Goal: Task Accomplishment & Management: Manage account settings

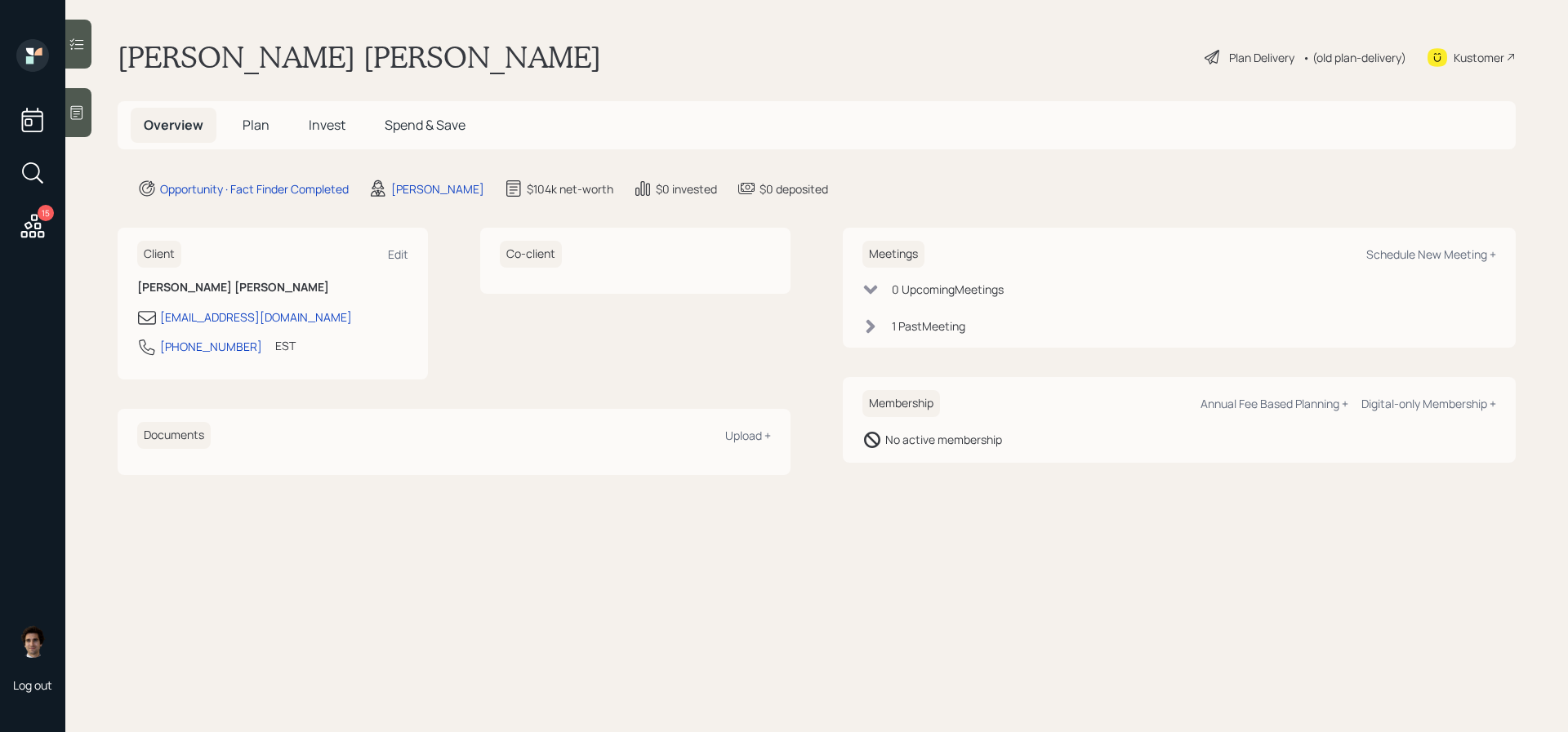
click at [941, 329] on div "1 Past Meeting" at bounding box center [929, 327] width 74 height 18
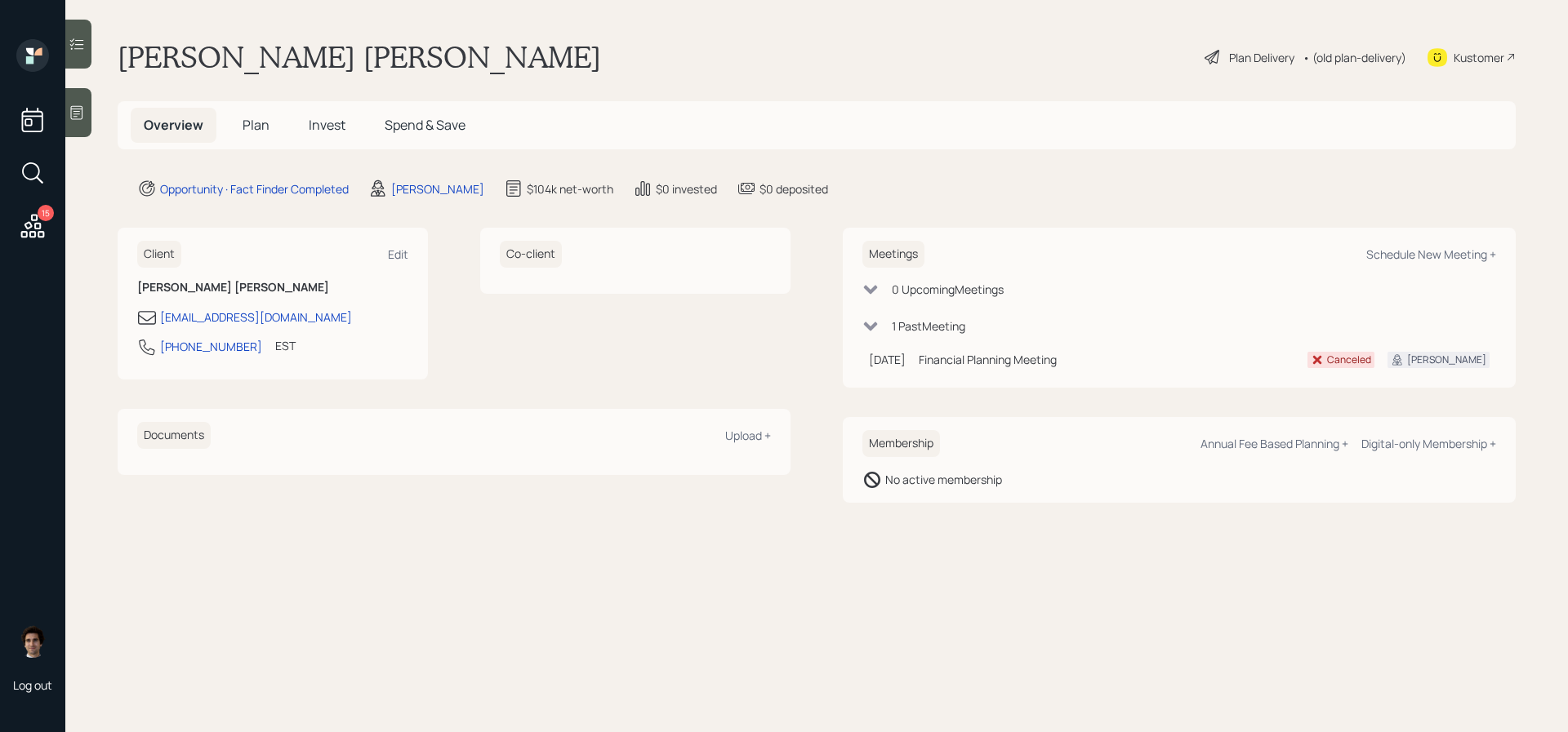
click at [946, 298] on div "0 Upcoming Meeting s 1 Past Meeting [DATE] [DATE] 11:00 AM EDT Financial Planni…" at bounding box center [1179, 327] width 634 height 94
click at [946, 284] on div "0 Upcoming Meeting s" at bounding box center [947, 290] width 111 height 18
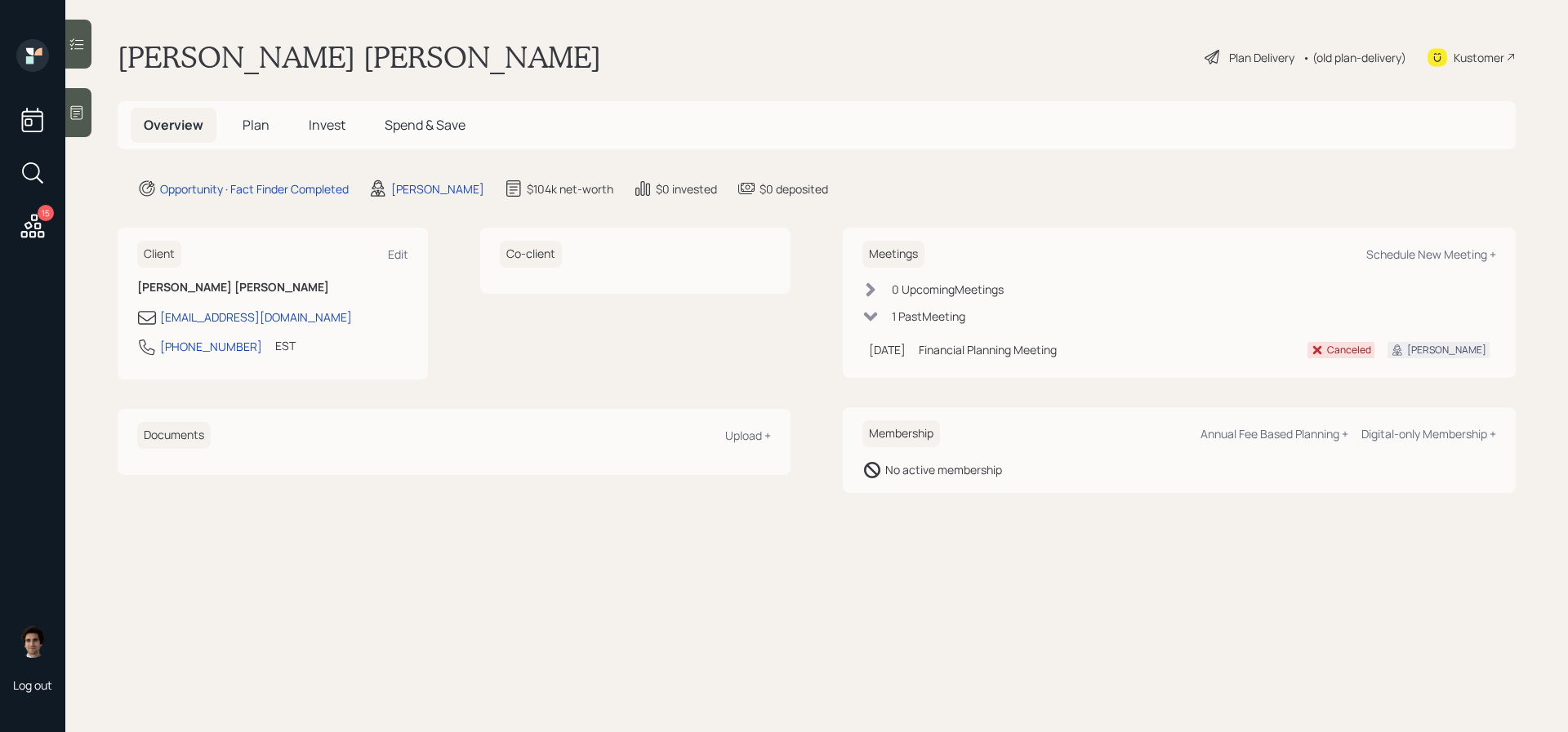
click at [946, 284] on div "0 Upcoming Meeting s" at bounding box center [947, 290] width 111 height 18
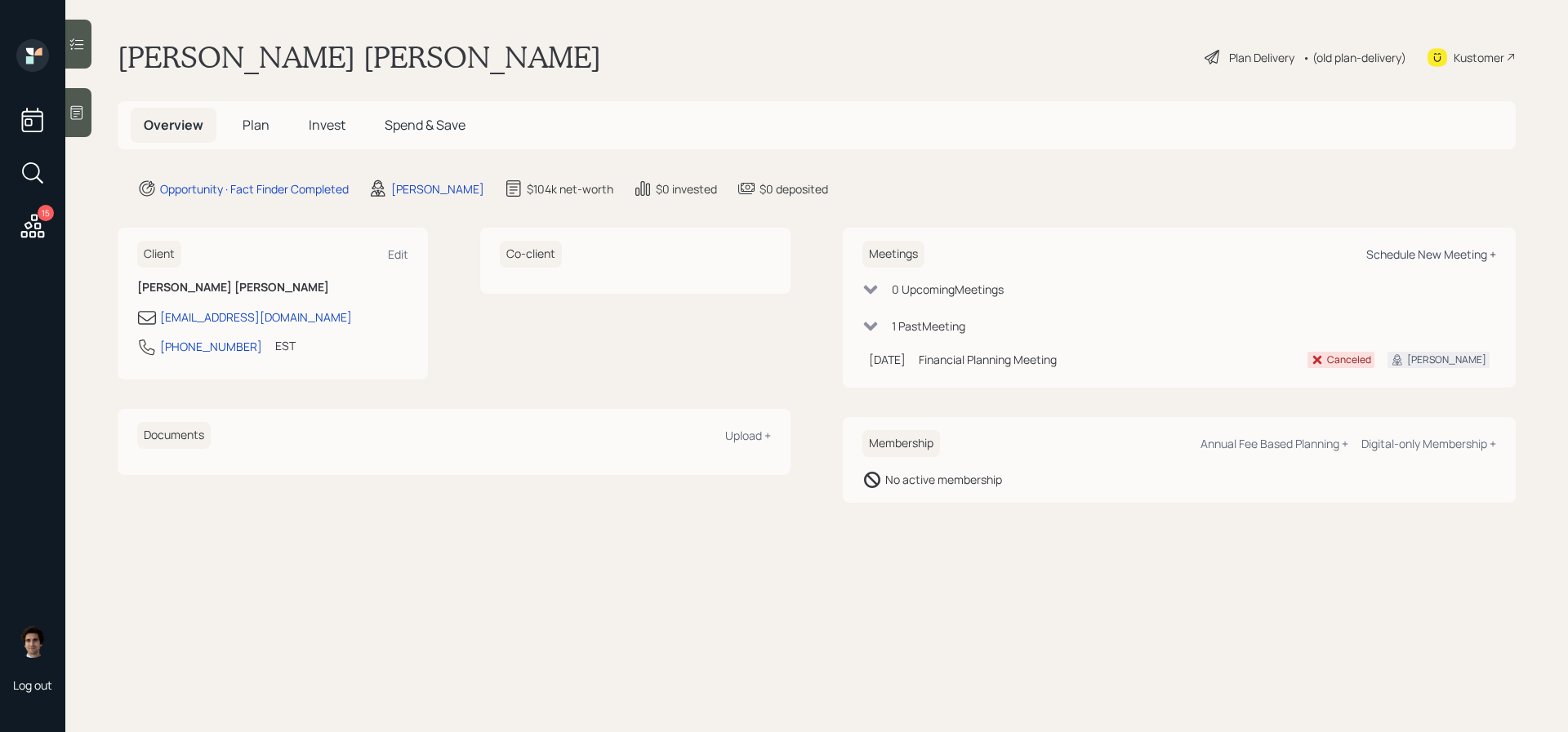
click at [1377, 249] on div "Schedule New Meeting +" at bounding box center [1431, 255] width 130 height 16
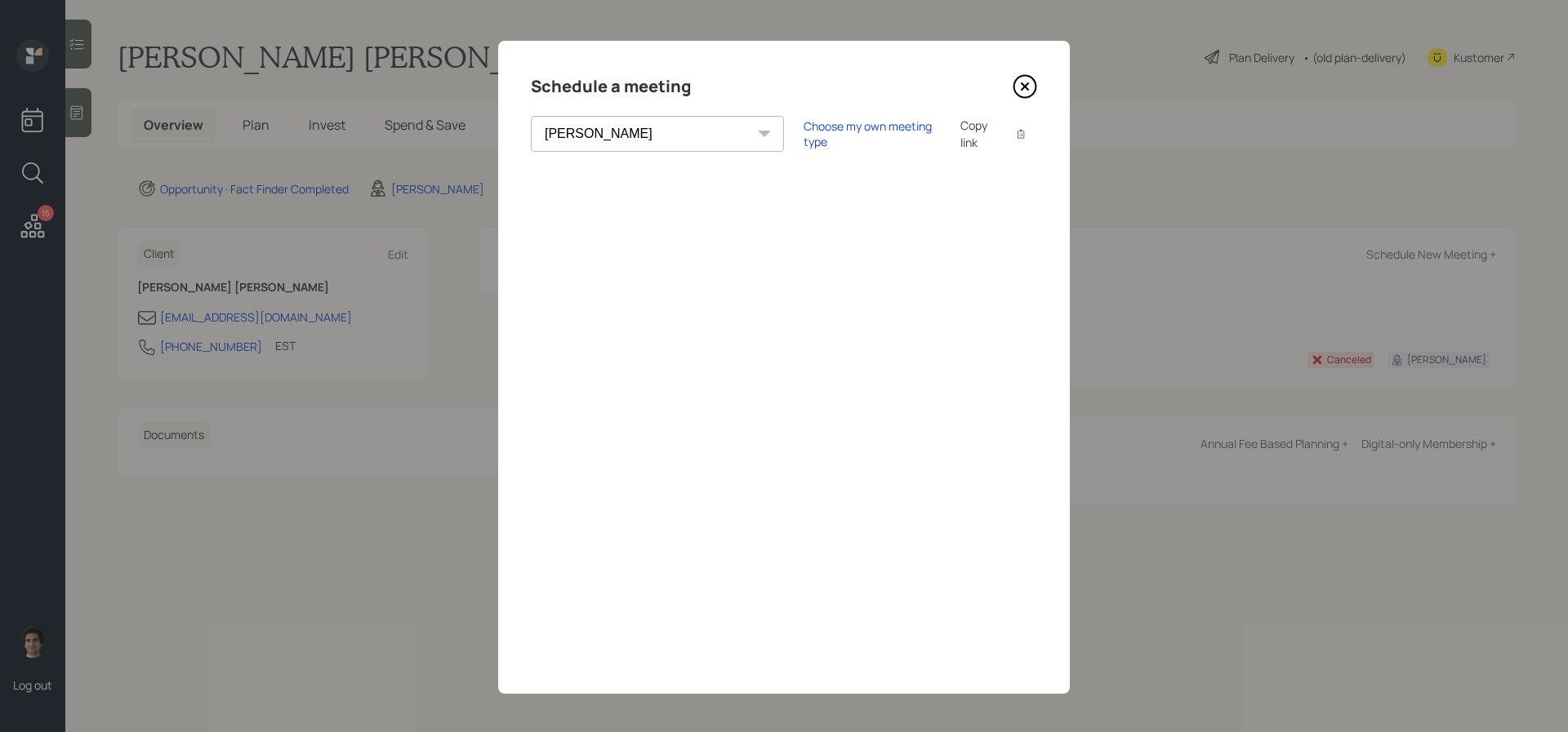
click at [651, 123] on select "[PERSON_NAME] [PERSON_NAME] [PERSON_NAME] [PERSON_NAME] [PERSON_NAME] [PERSON_N…" at bounding box center [658, 133] width 253 height 36
select select "round-[PERSON_NAME]"
click at [531, 116] on select "[PERSON_NAME] [PERSON_NAME] [PERSON_NAME] [PERSON_NAME] [PERSON_NAME] [PERSON_N…" at bounding box center [658, 133] width 253 height 36
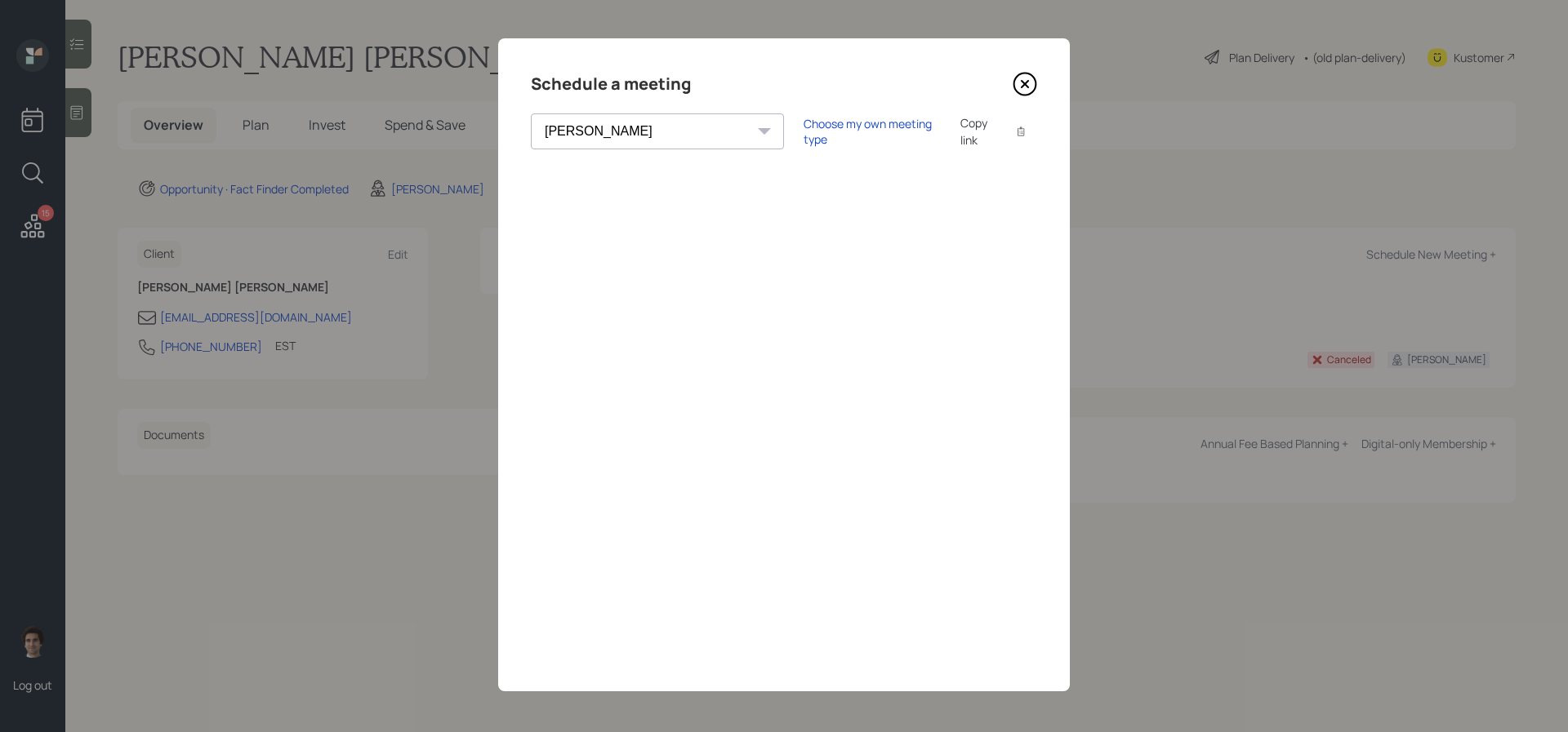
click at [1033, 83] on icon at bounding box center [1025, 84] width 25 height 25
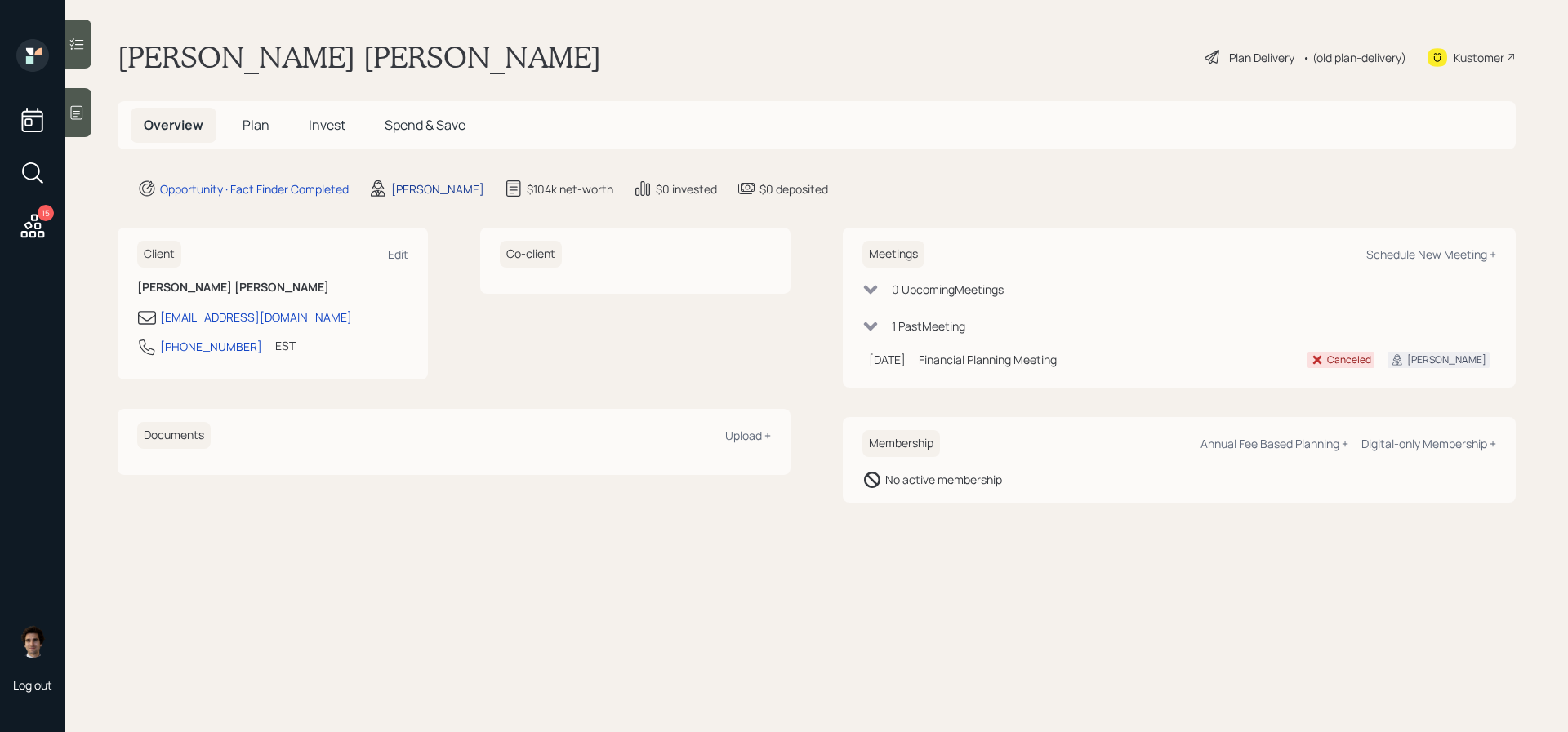
click at [421, 187] on div "[PERSON_NAME]" at bounding box center [438, 190] width 93 height 18
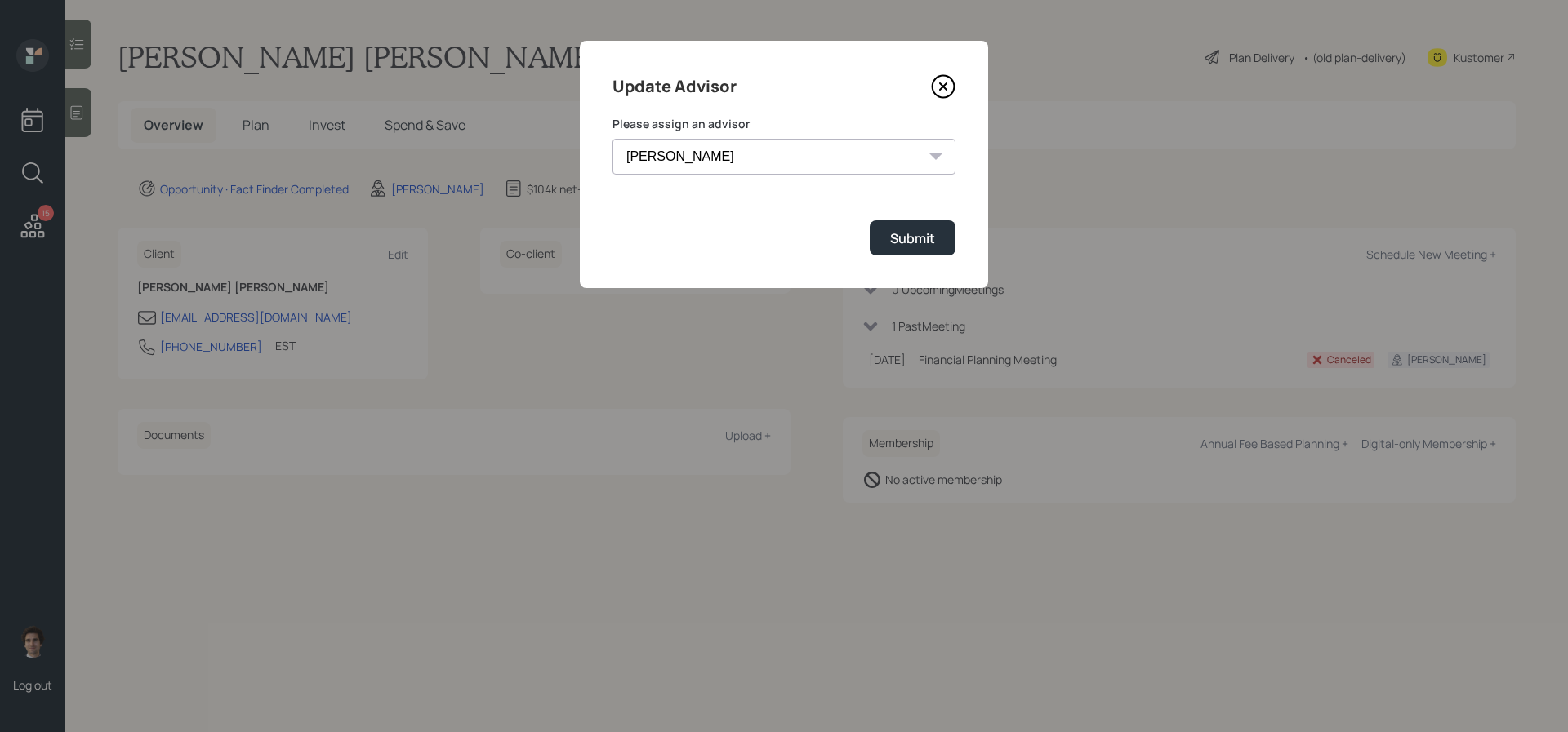
click at [738, 148] on select "[PERSON_NAME] [PERSON_NAME] [PERSON_NAME] End [PERSON_NAME] [PERSON_NAME] [PERS…" at bounding box center [784, 156] width 343 height 36
select select "8b79112e-3cfb-44f9-89e7-15267fe946c1"
click at [613, 139] on select "[PERSON_NAME] [PERSON_NAME] [PERSON_NAME] End [PERSON_NAME] [PERSON_NAME] [PERS…" at bounding box center [784, 156] width 343 height 36
click at [887, 247] on button "Submit" at bounding box center [913, 238] width 86 height 35
